Goal: Task Accomplishment & Management: Manage account settings

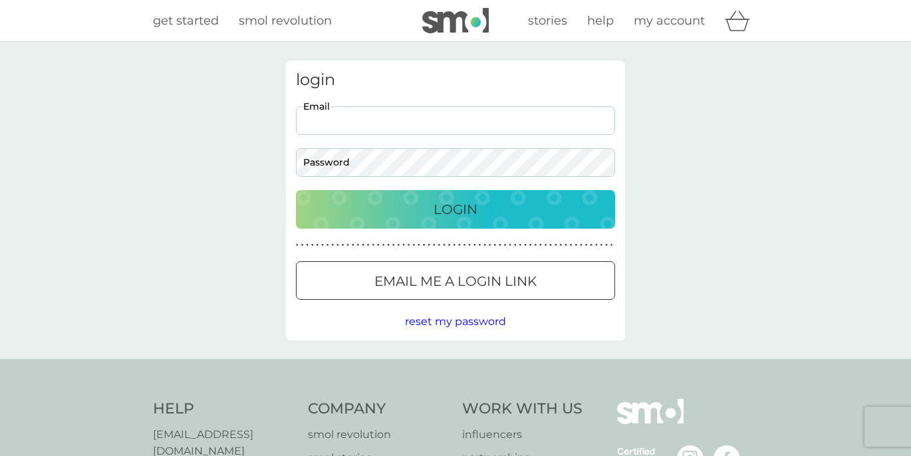
click at [424, 113] on input "Email" at bounding box center [455, 120] width 319 height 29
type input "katelyon2208@gmail.com"
click at [452, 279] on div at bounding box center [456, 282] width 48 height 14
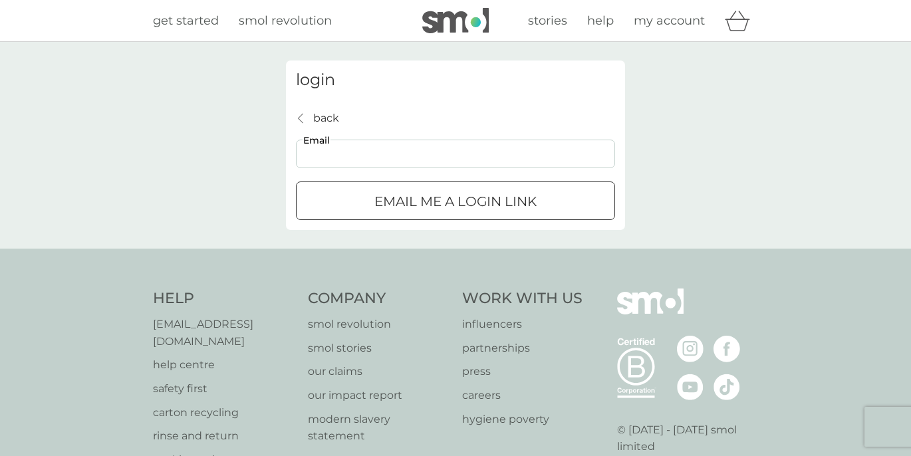
click at [398, 157] on input "Email" at bounding box center [455, 154] width 319 height 29
type input "katelyon2208@gmail.com"
click at [394, 201] on p "Email me a login link" at bounding box center [455, 201] width 162 height 21
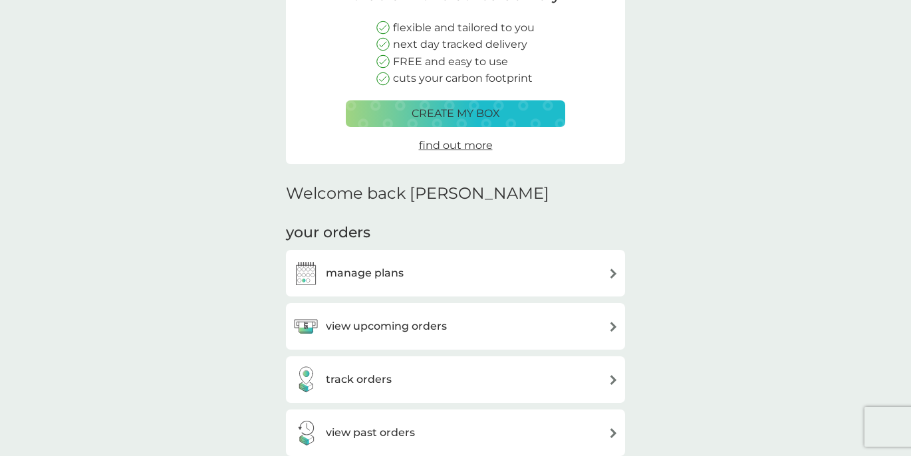
scroll to position [198, 0]
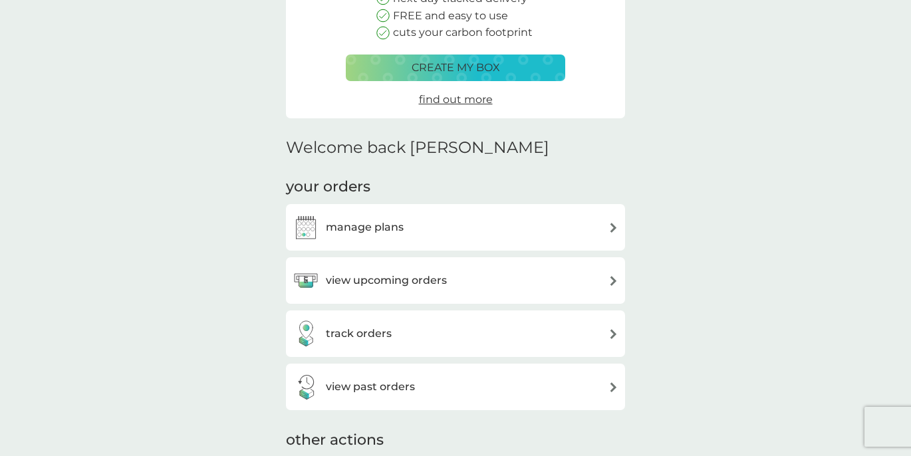
click at [615, 279] on img at bounding box center [613, 281] width 10 height 10
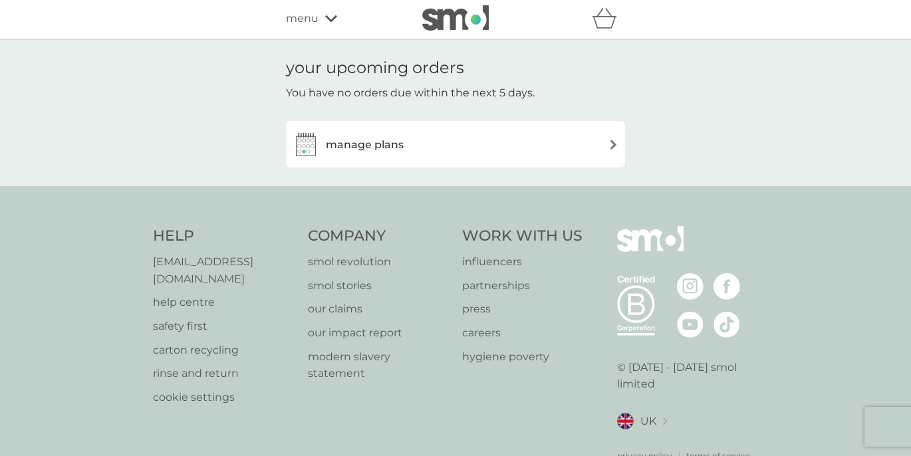
scroll to position [3, 0]
click at [614, 140] on img at bounding box center [613, 144] width 10 height 10
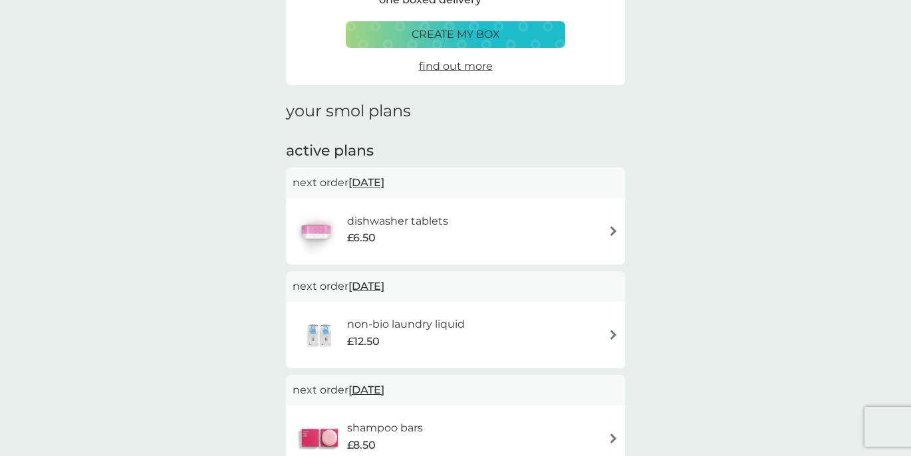
scroll to position [97, 0]
click at [448, 243] on div "dishwasher tablets £6.50" at bounding box center [404, 230] width 114 height 37
